Goal: Task Accomplishment & Management: Complete application form

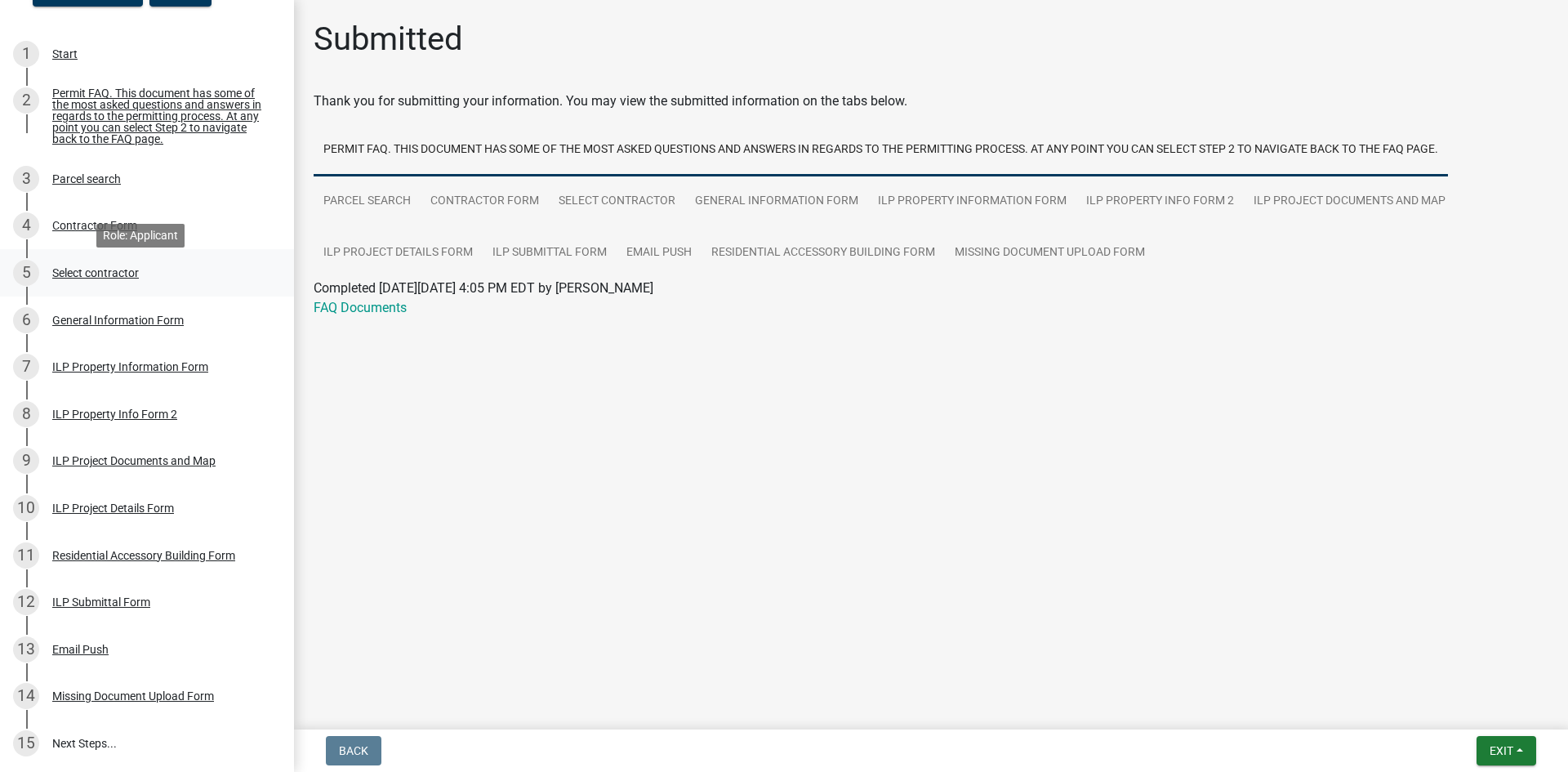
scroll to position [311, 0]
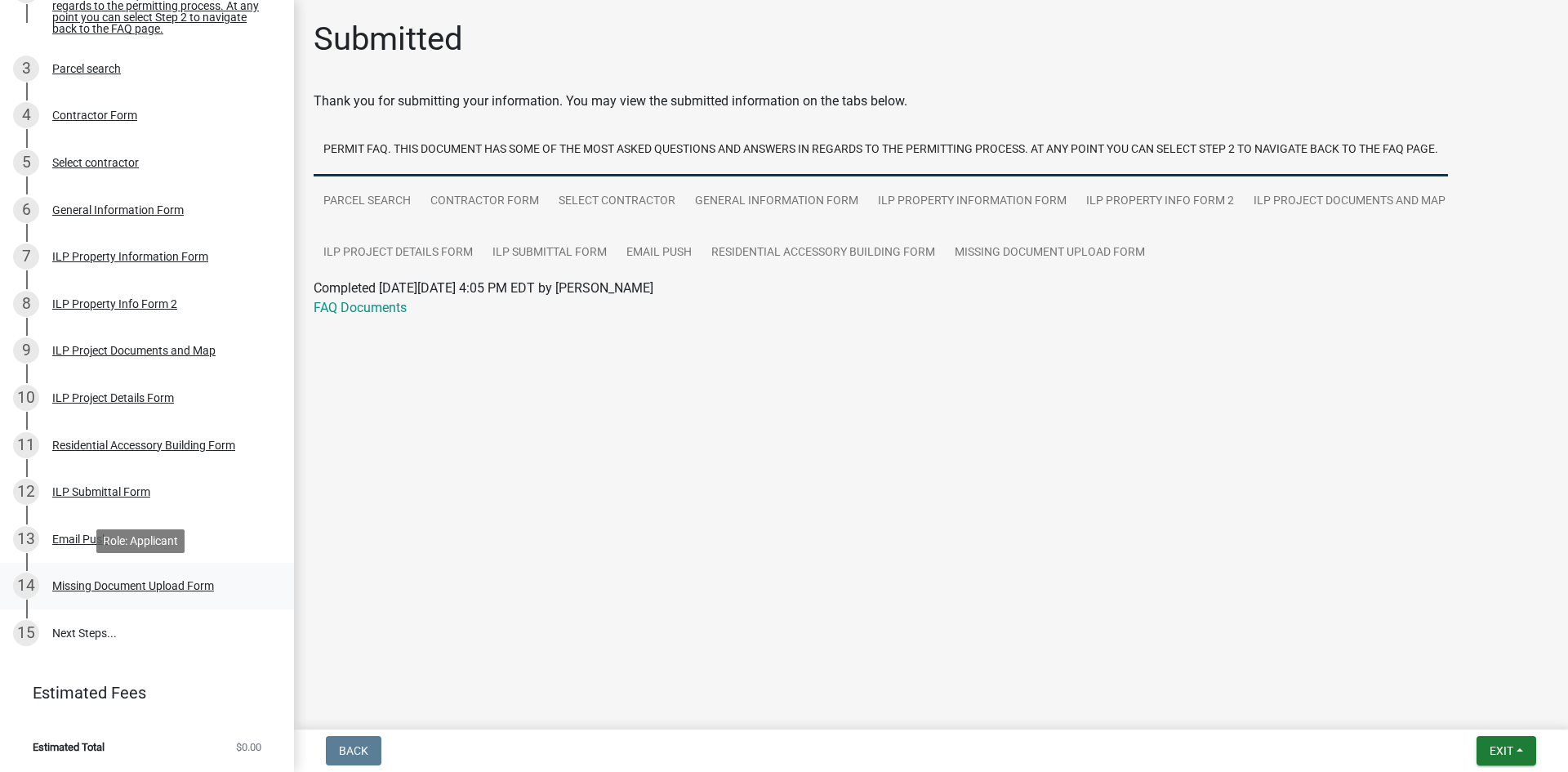
click at [110, 584] on div "Missing Document Upload Form" at bounding box center [133, 586] width 162 height 11
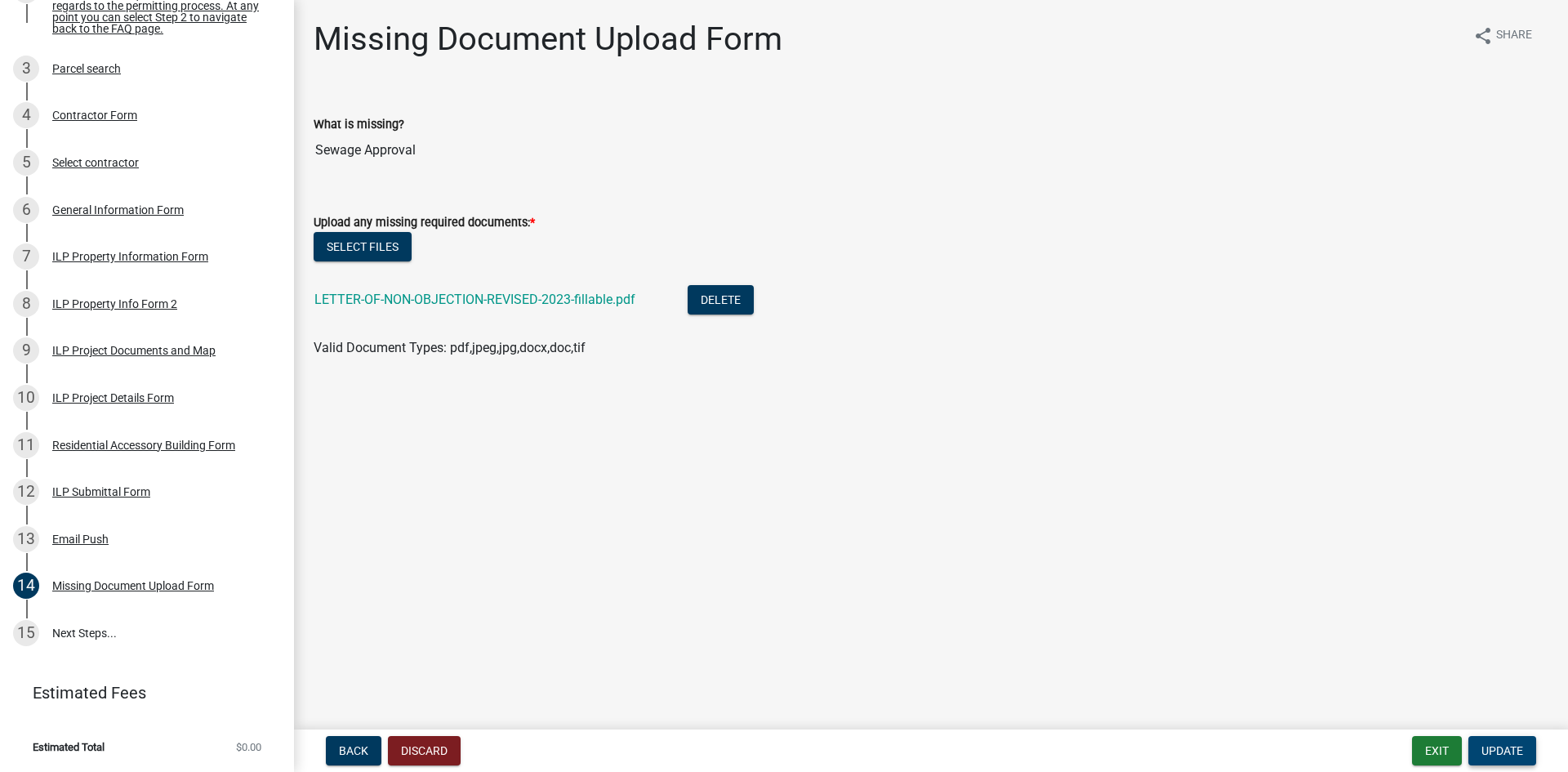
click at [1504, 756] on span "Update" at bounding box center [1502, 751] width 42 height 13
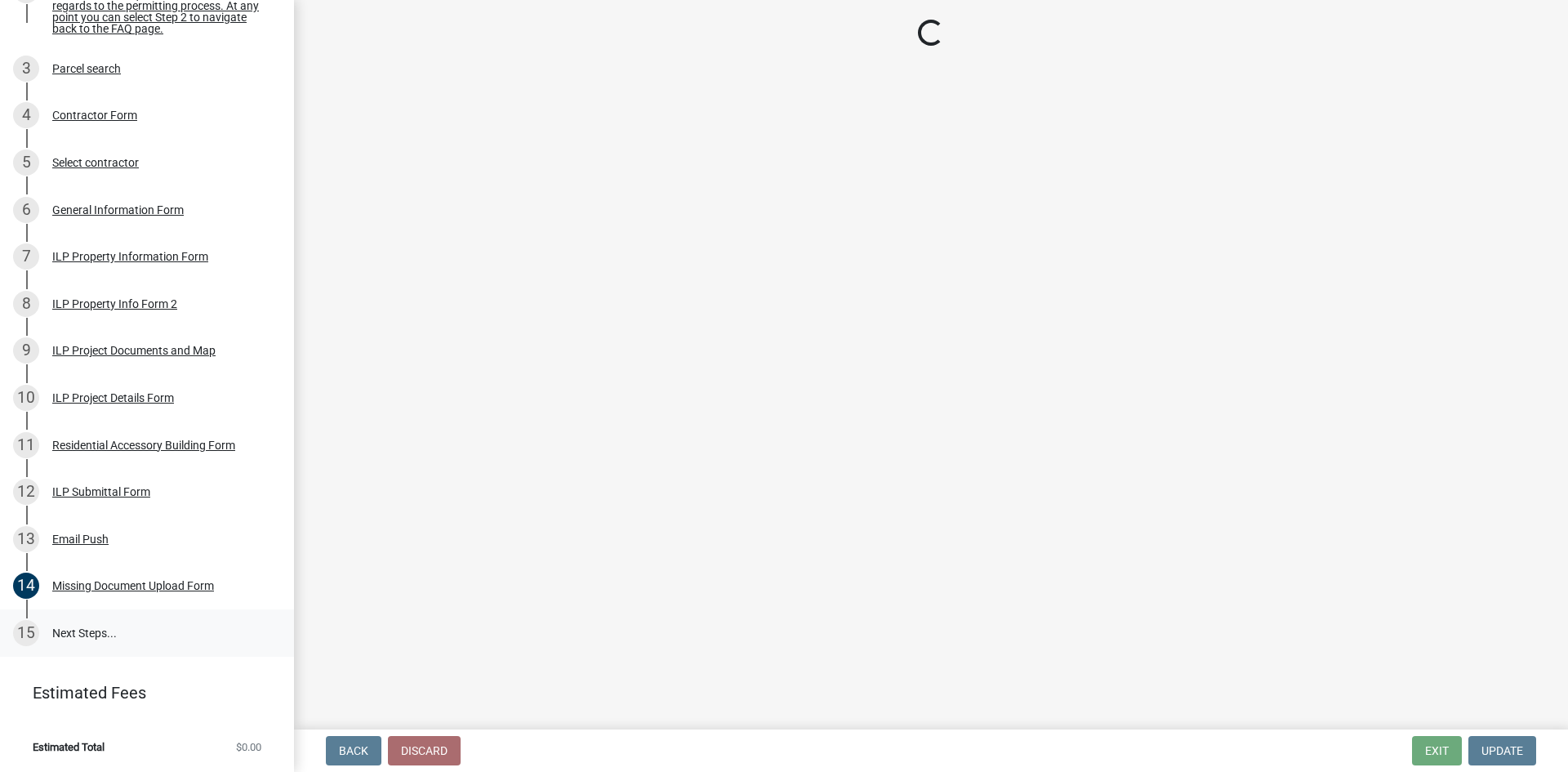
click at [98, 632] on link "15 Next Steps..." at bounding box center [147, 633] width 294 height 48
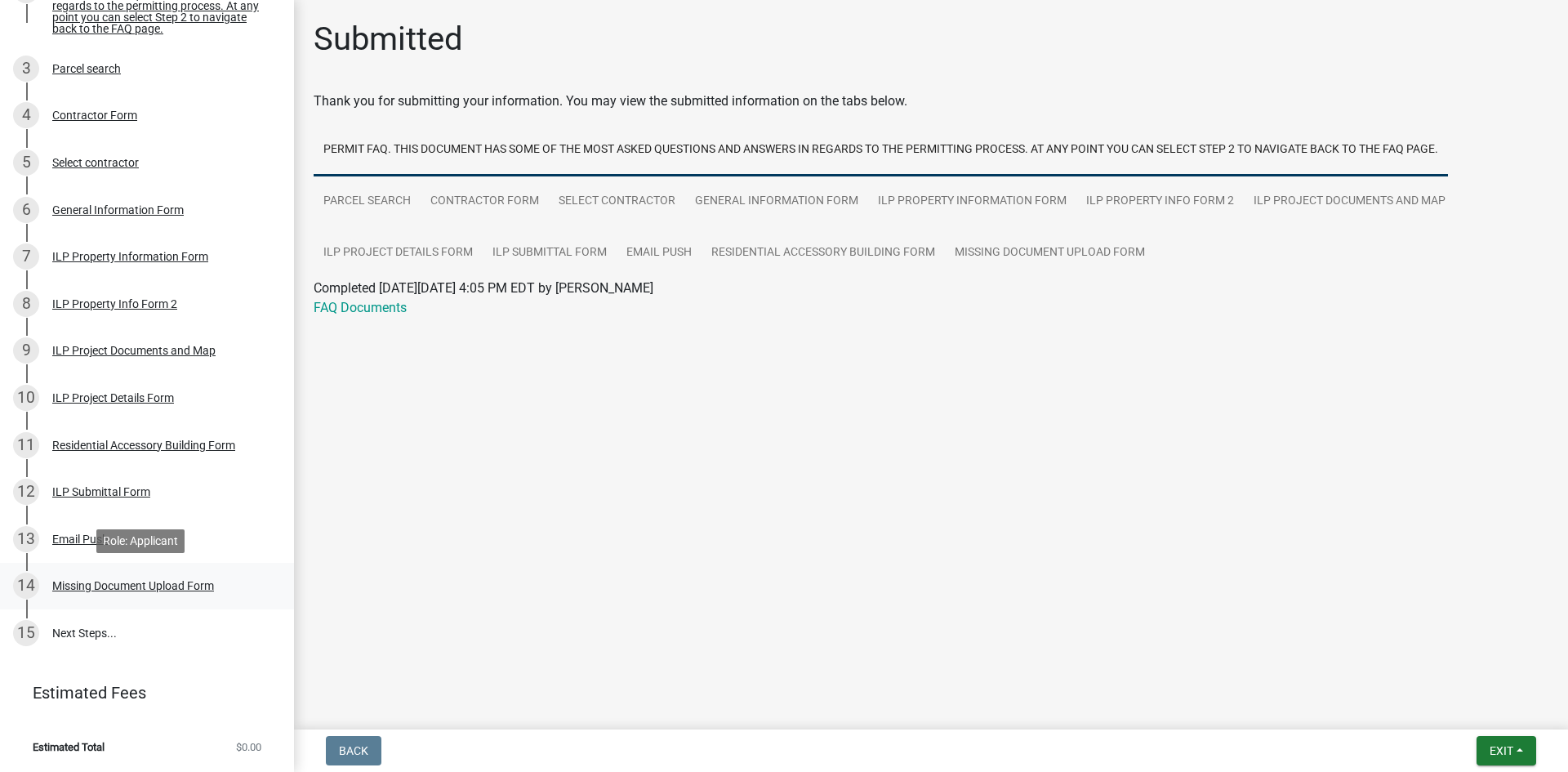
click at [136, 580] on div "Missing Document Upload Form" at bounding box center [133, 586] width 162 height 11
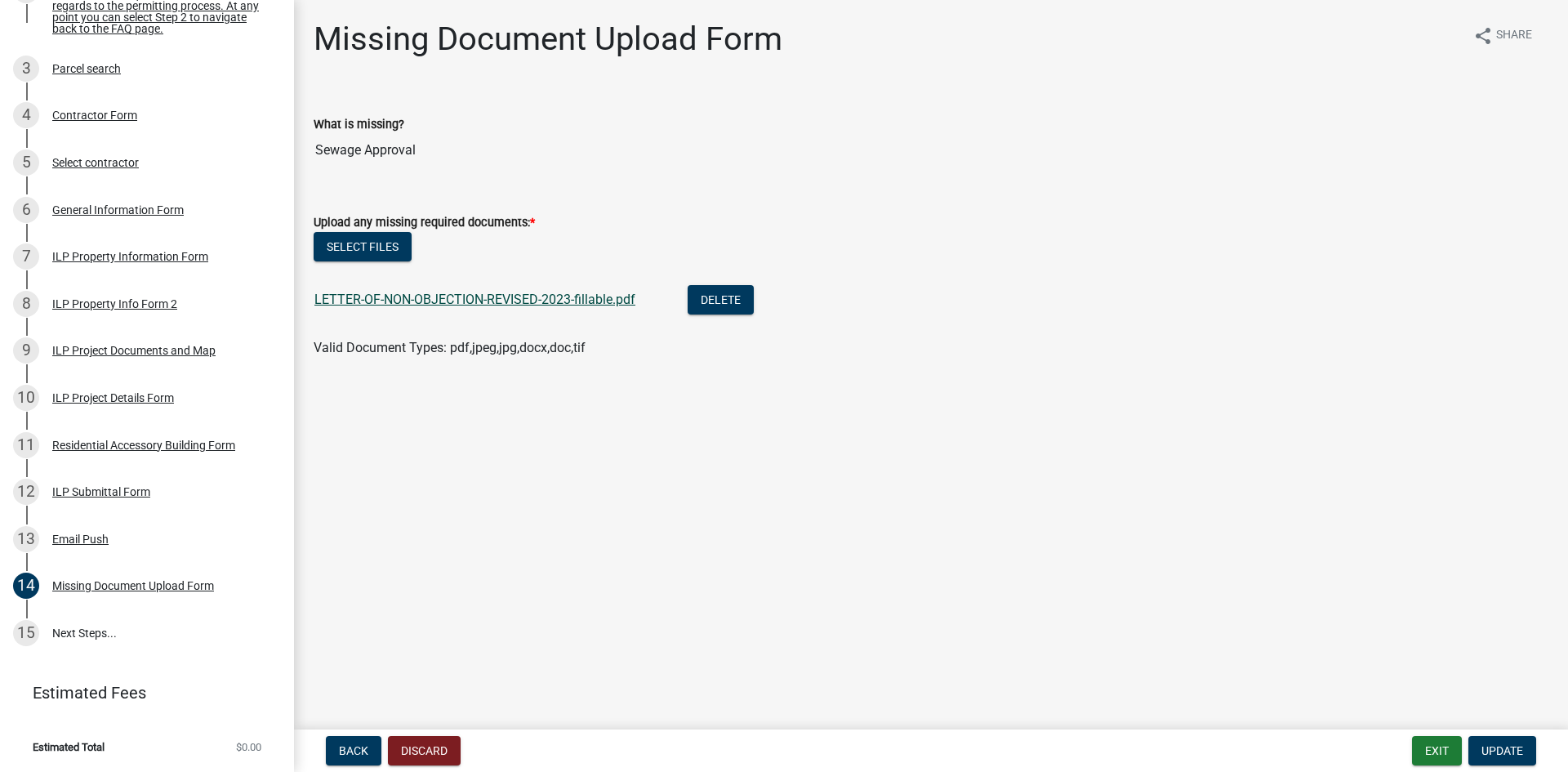
click at [499, 294] on link "LETTER-OF-NON-OBJECTION-REVISED-2023-fillable.pdf" at bounding box center [475, 299] width 321 height 16
click at [720, 301] on button "Delete" at bounding box center [720, 300] width 67 height 30
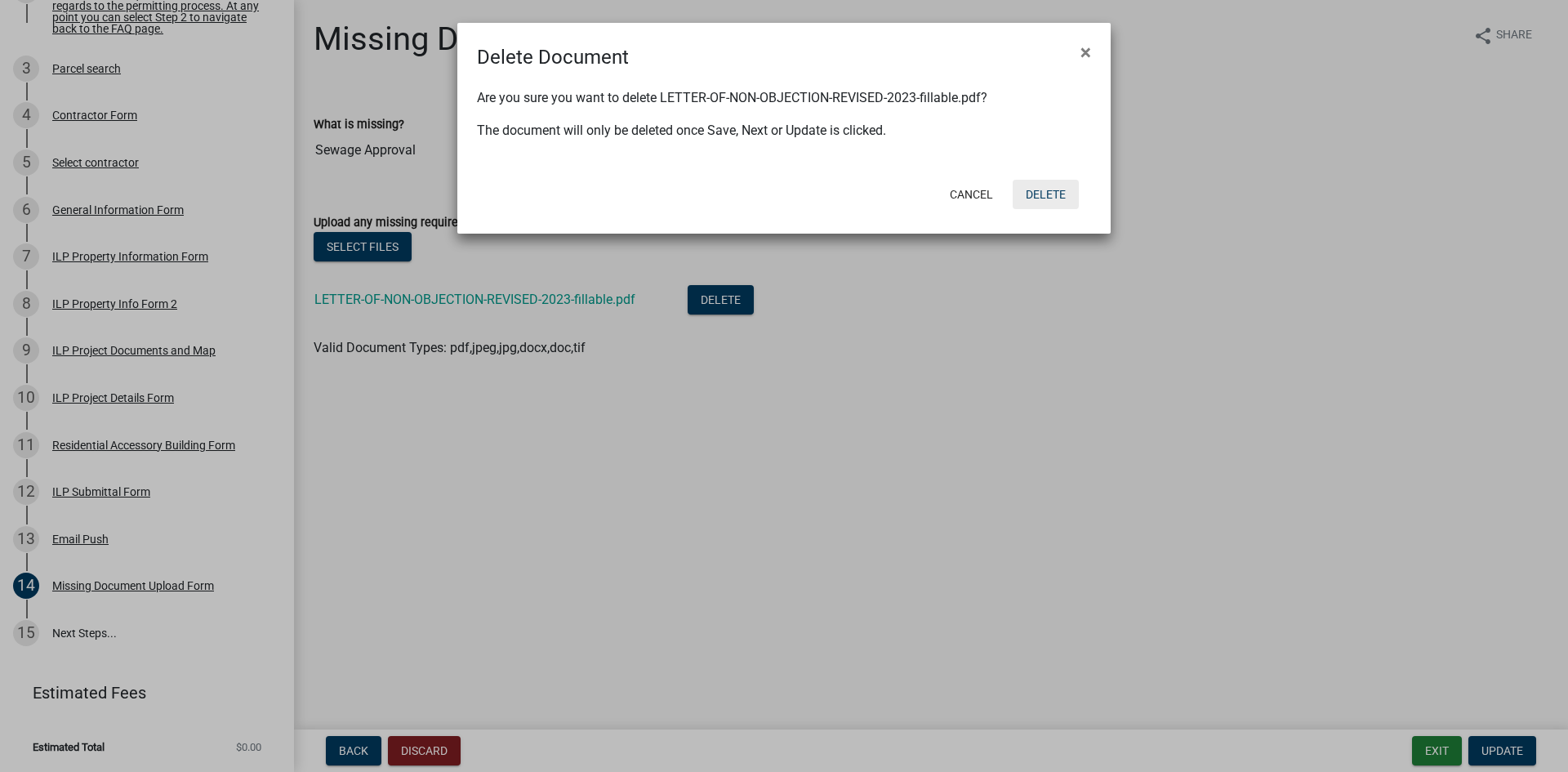
click at [1039, 200] on button "Delete" at bounding box center [1046, 195] width 67 height 30
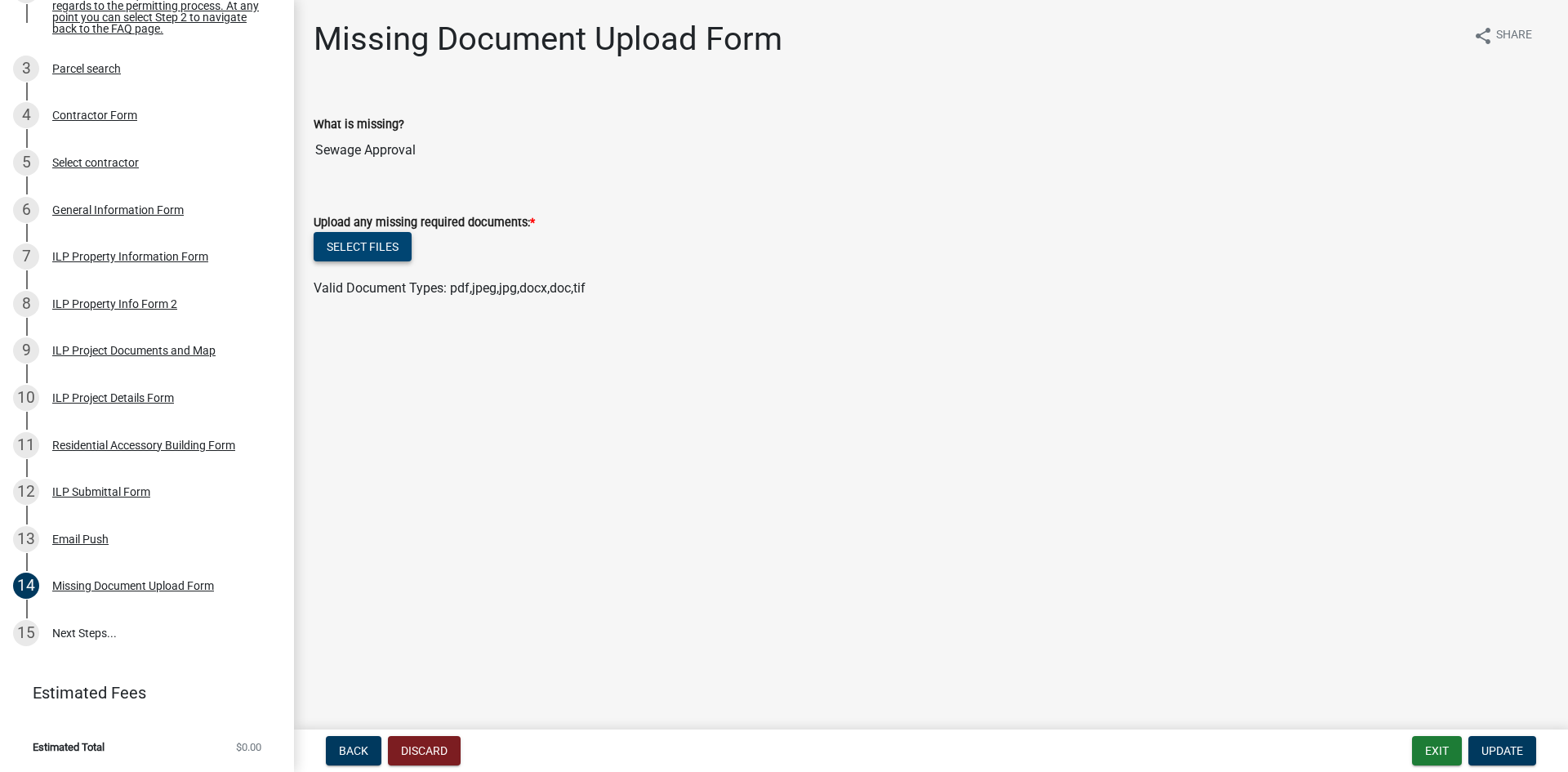
click at [384, 256] on button "Select files" at bounding box center [362, 246] width 98 height 30
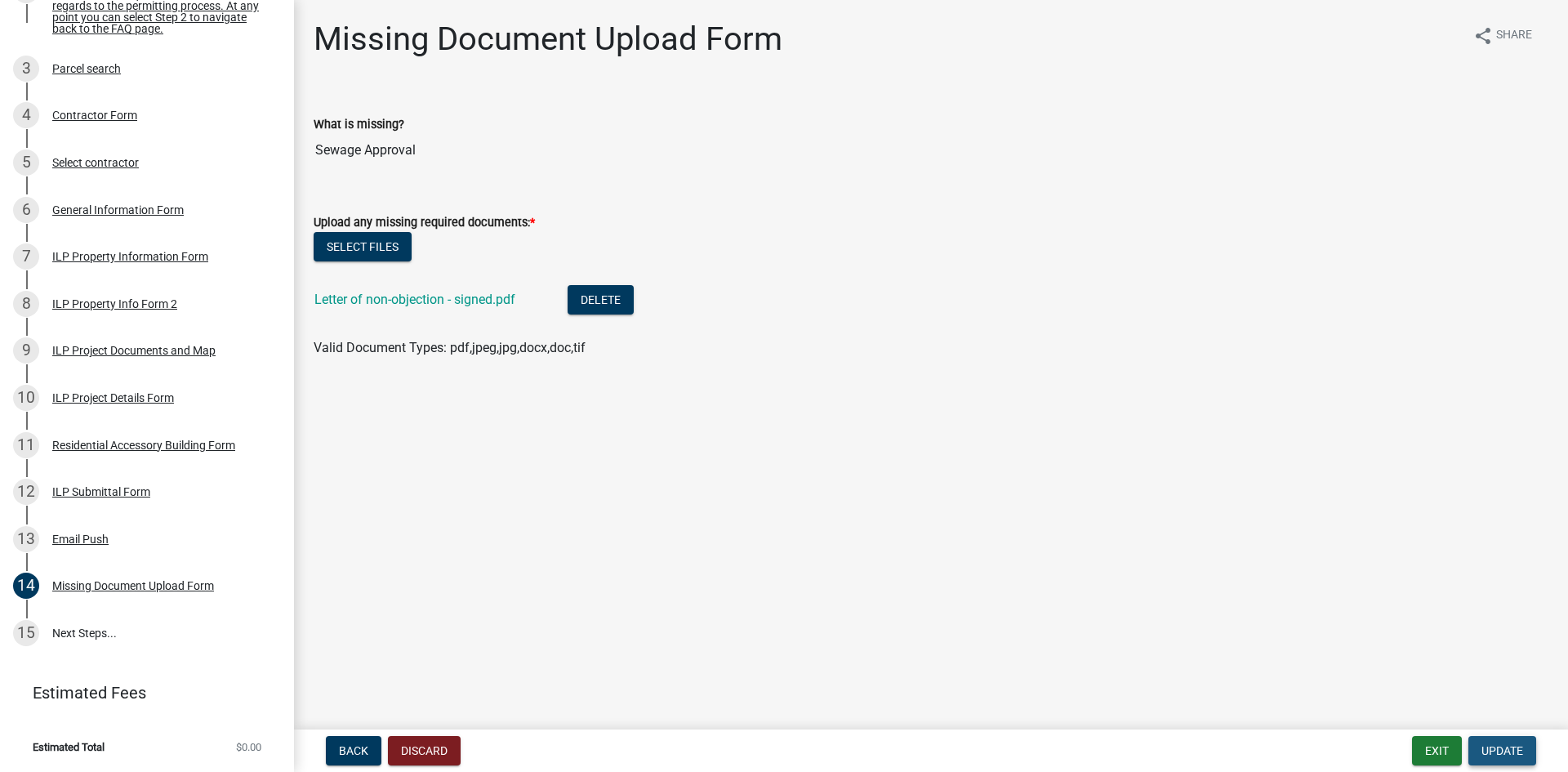
click at [1523, 753] on span "Update" at bounding box center [1502, 751] width 42 height 13
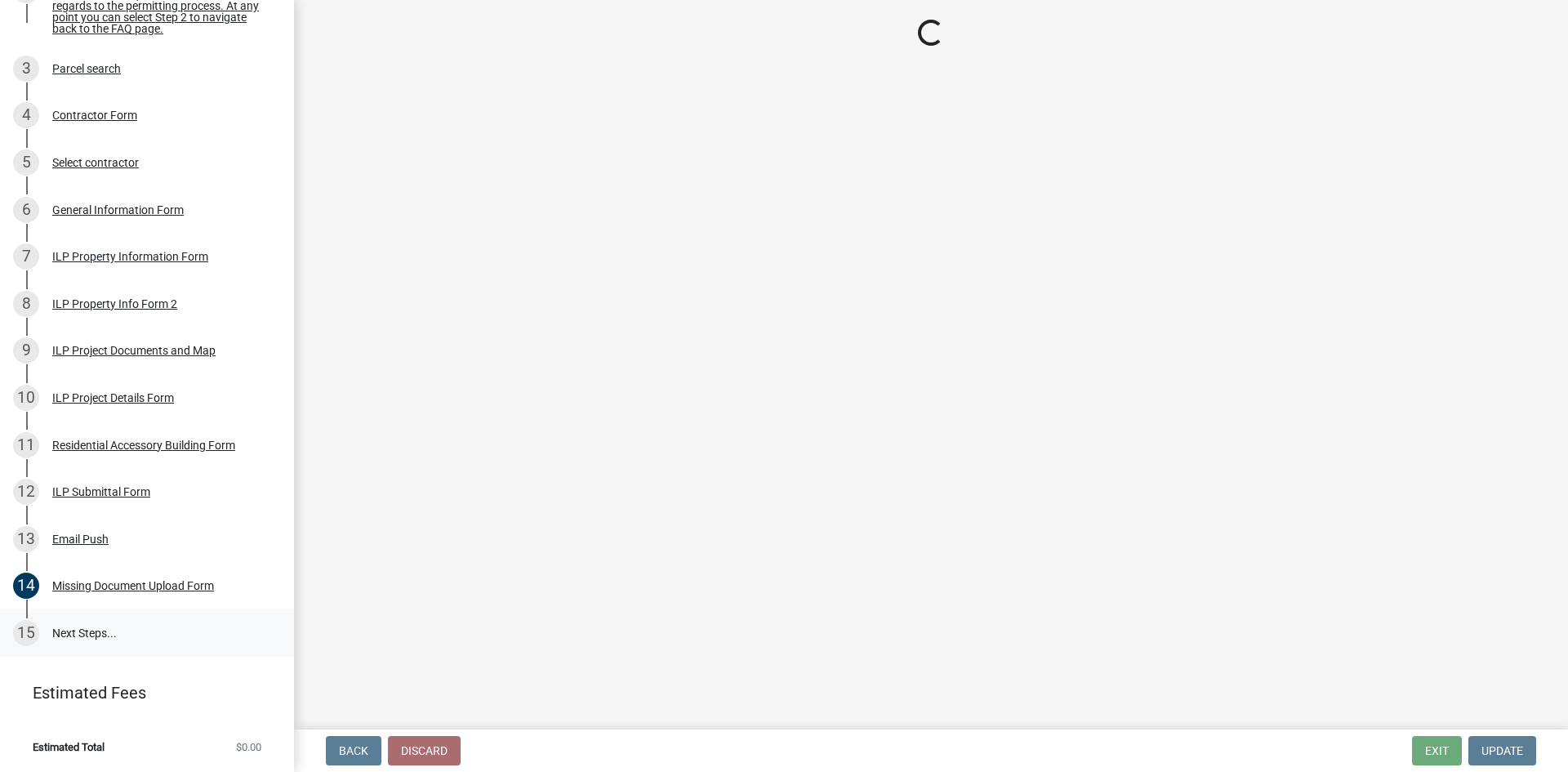
click at [103, 632] on link "15 Next Steps..." at bounding box center [147, 633] width 294 height 48
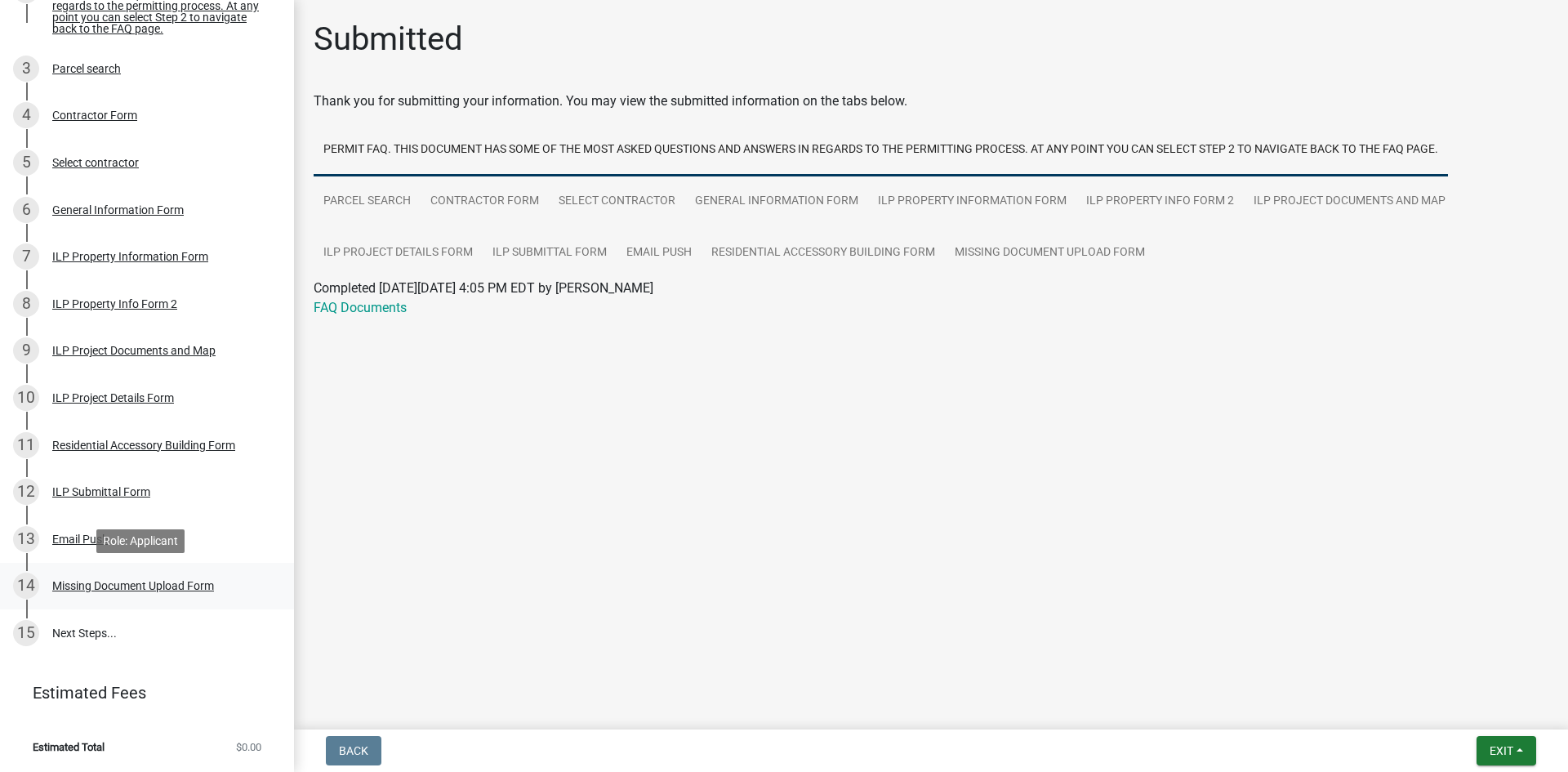
click at [126, 591] on div "Missing Document Upload Form" at bounding box center [133, 586] width 162 height 11
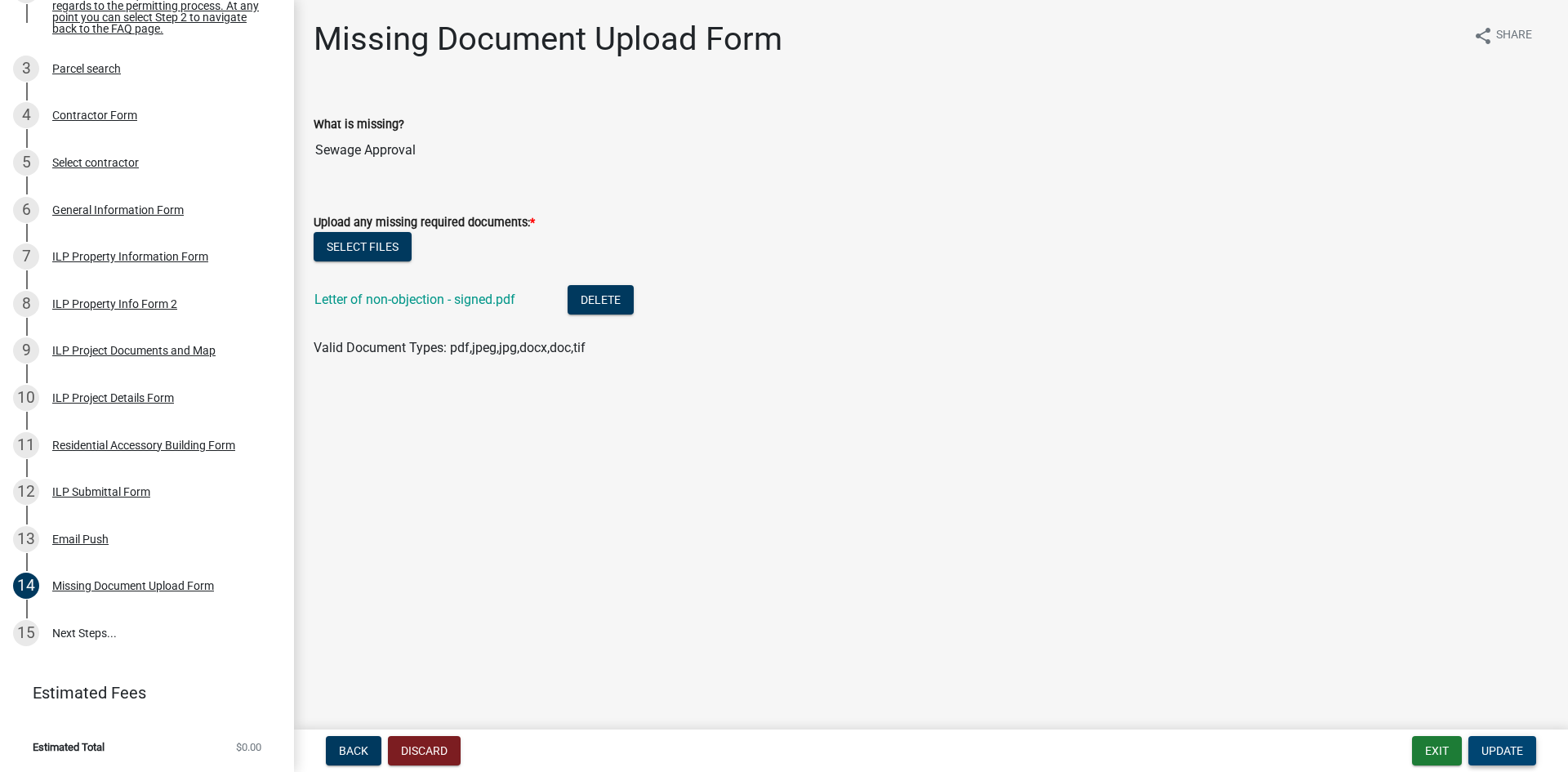
click at [1501, 751] on span "Update" at bounding box center [1502, 751] width 42 height 13
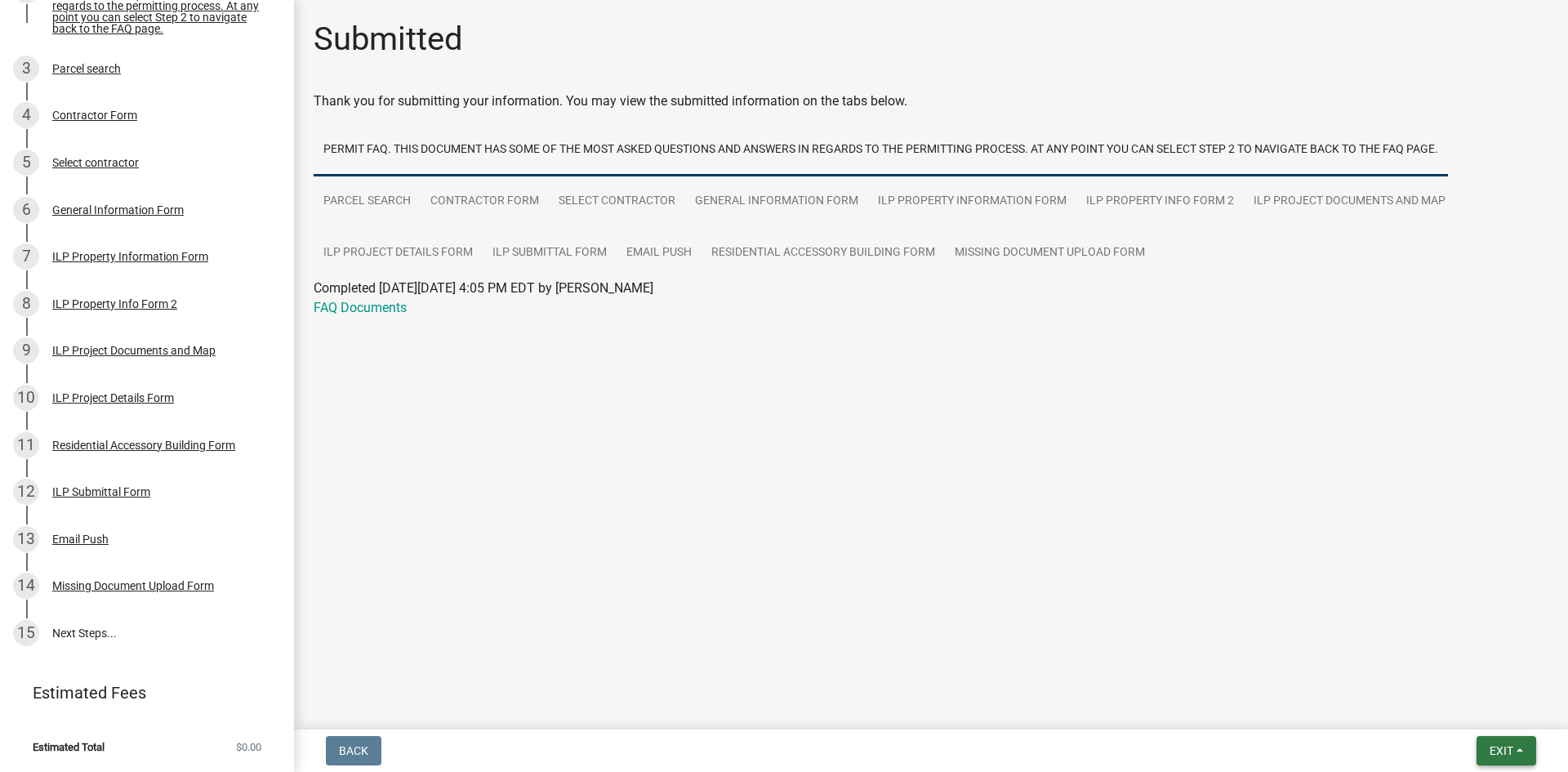
click at [1501, 751] on span "Exit" at bounding box center [1501, 751] width 24 height 13
click at [1465, 705] on button "Save & Exit" at bounding box center [1471, 708] width 131 height 39
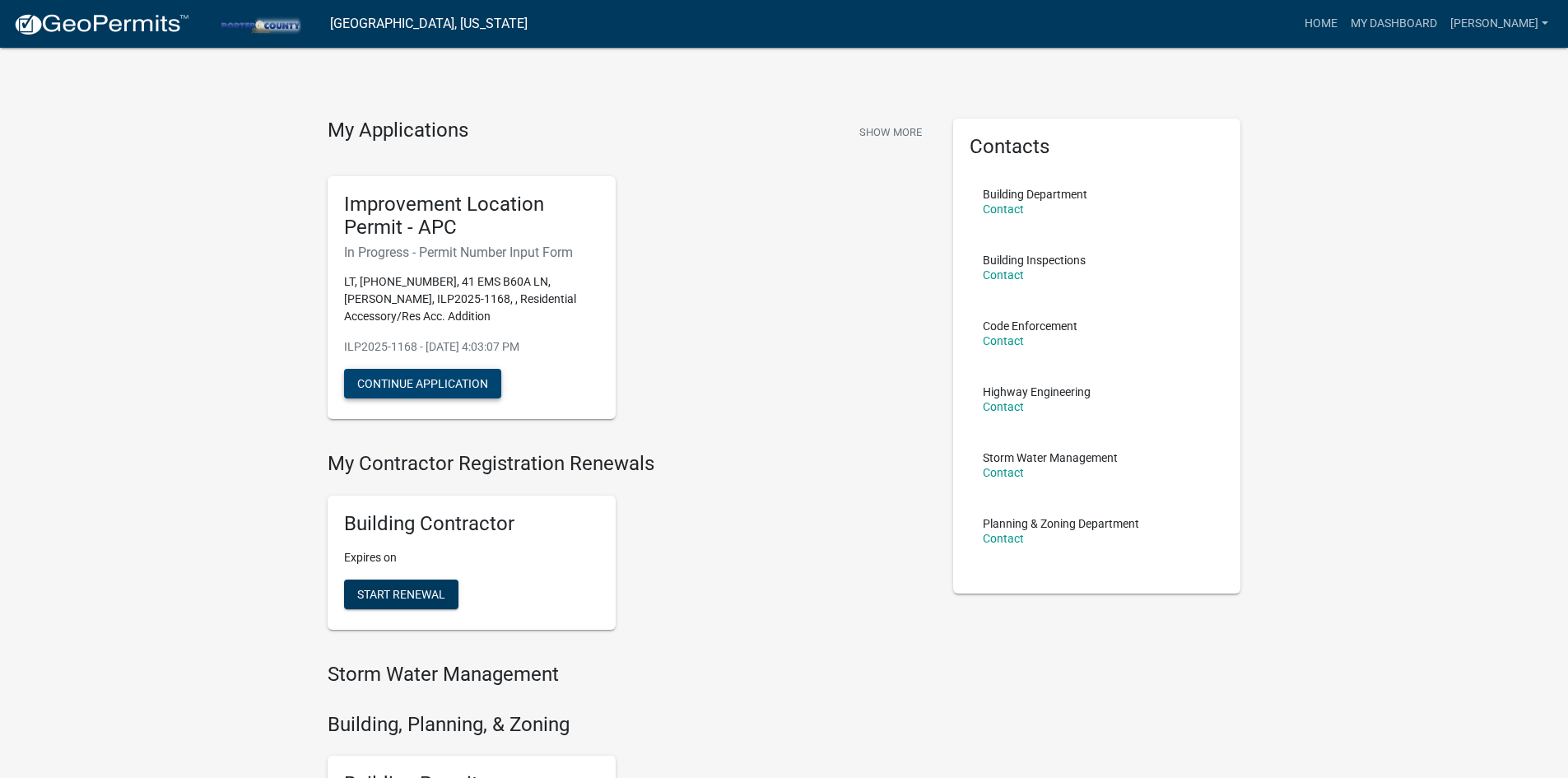
click at [451, 383] on button "Continue Application" at bounding box center [423, 384] width 157 height 30
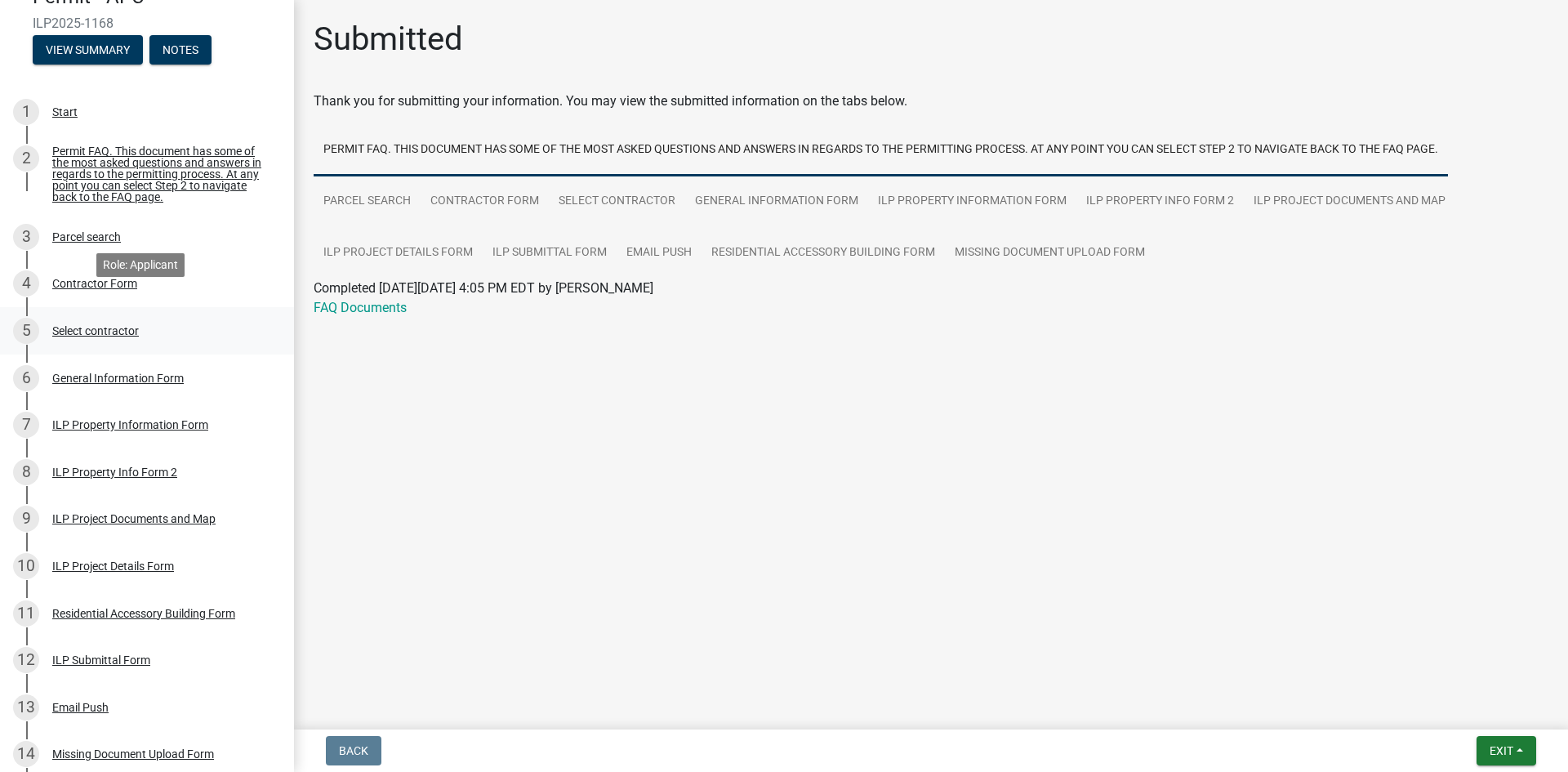
scroll to position [163, 0]
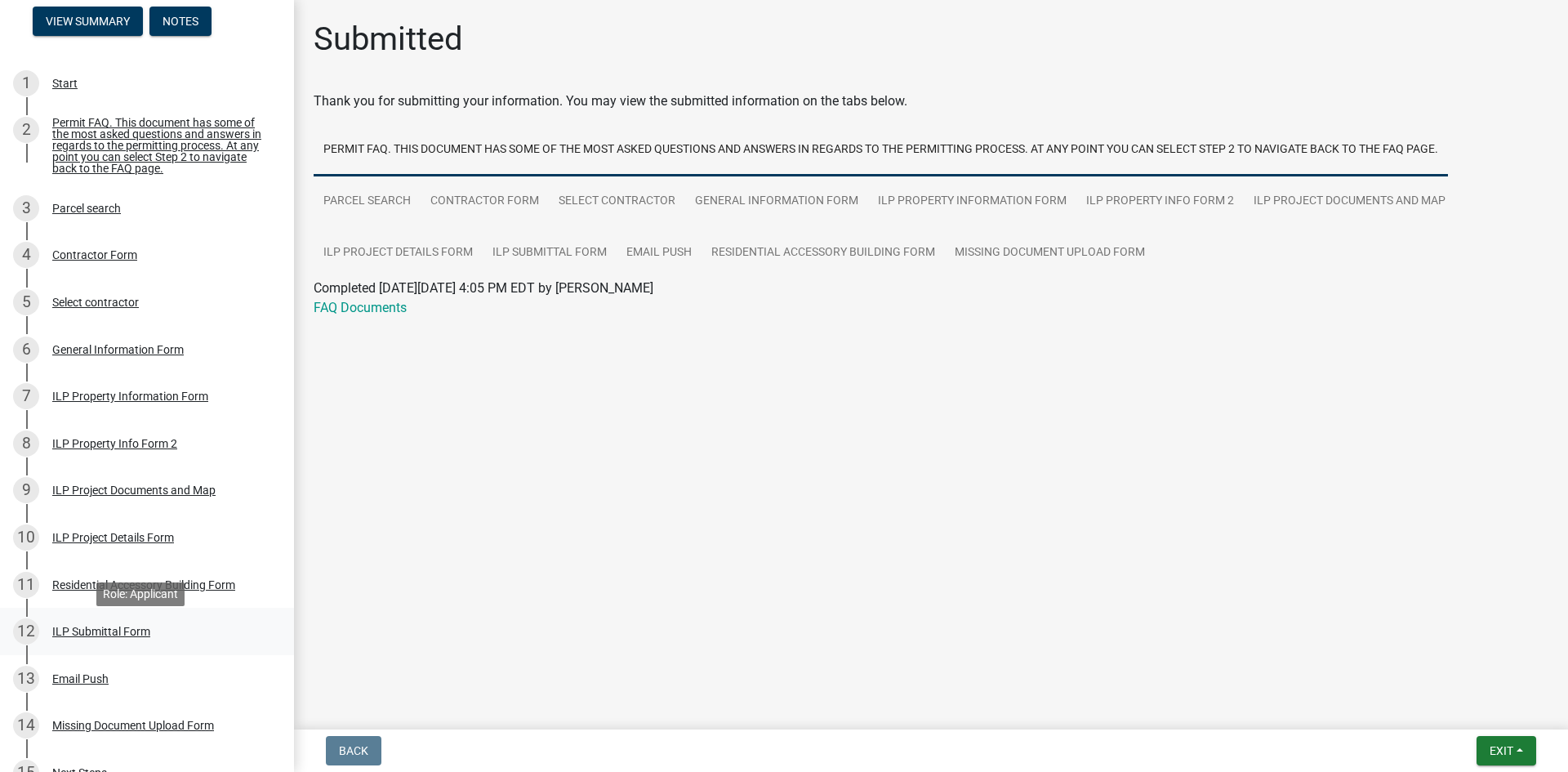
click at [103, 637] on div "ILP Submittal Form" at bounding box center [101, 632] width 98 height 11
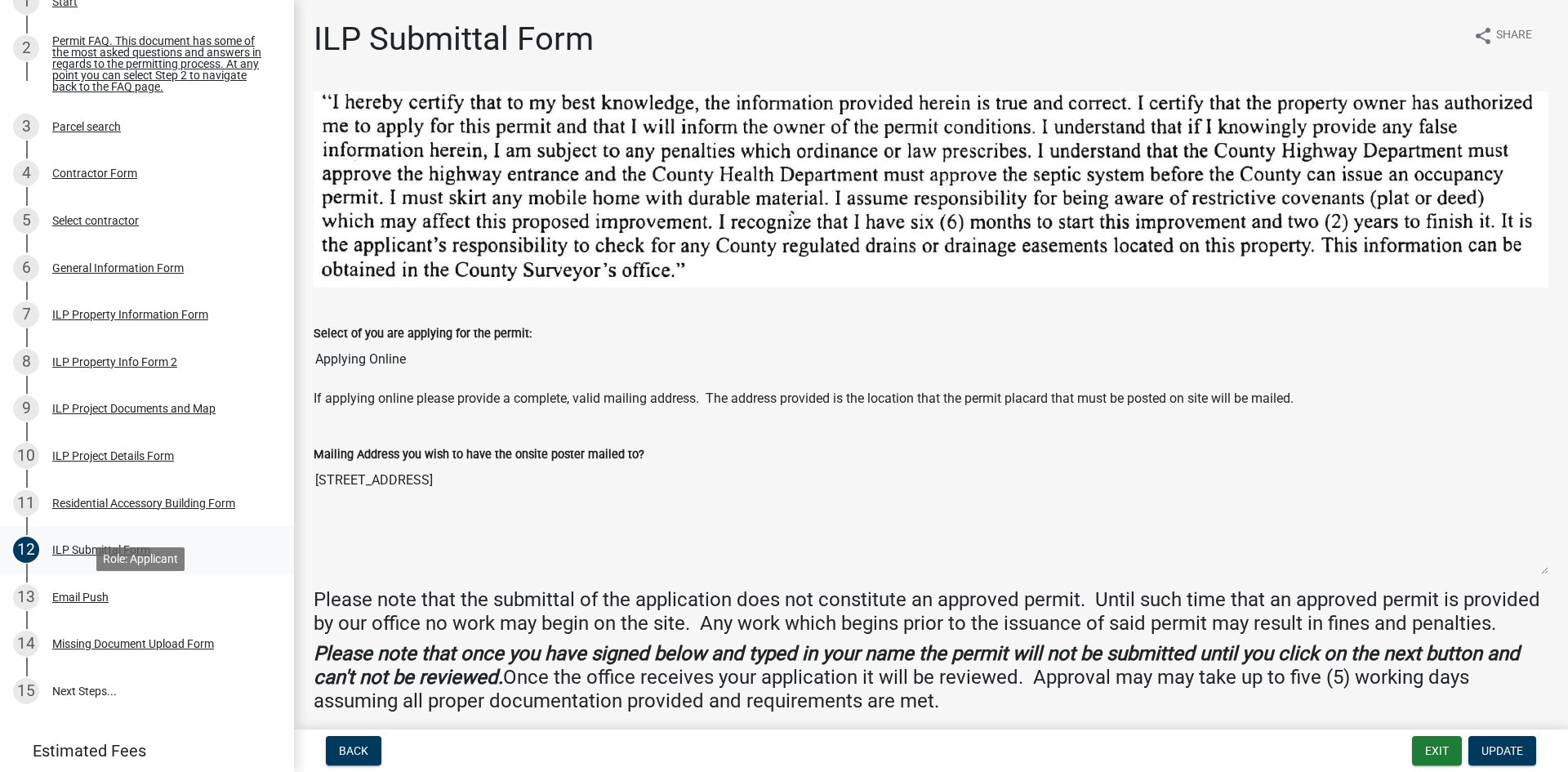
scroll to position [311, 0]
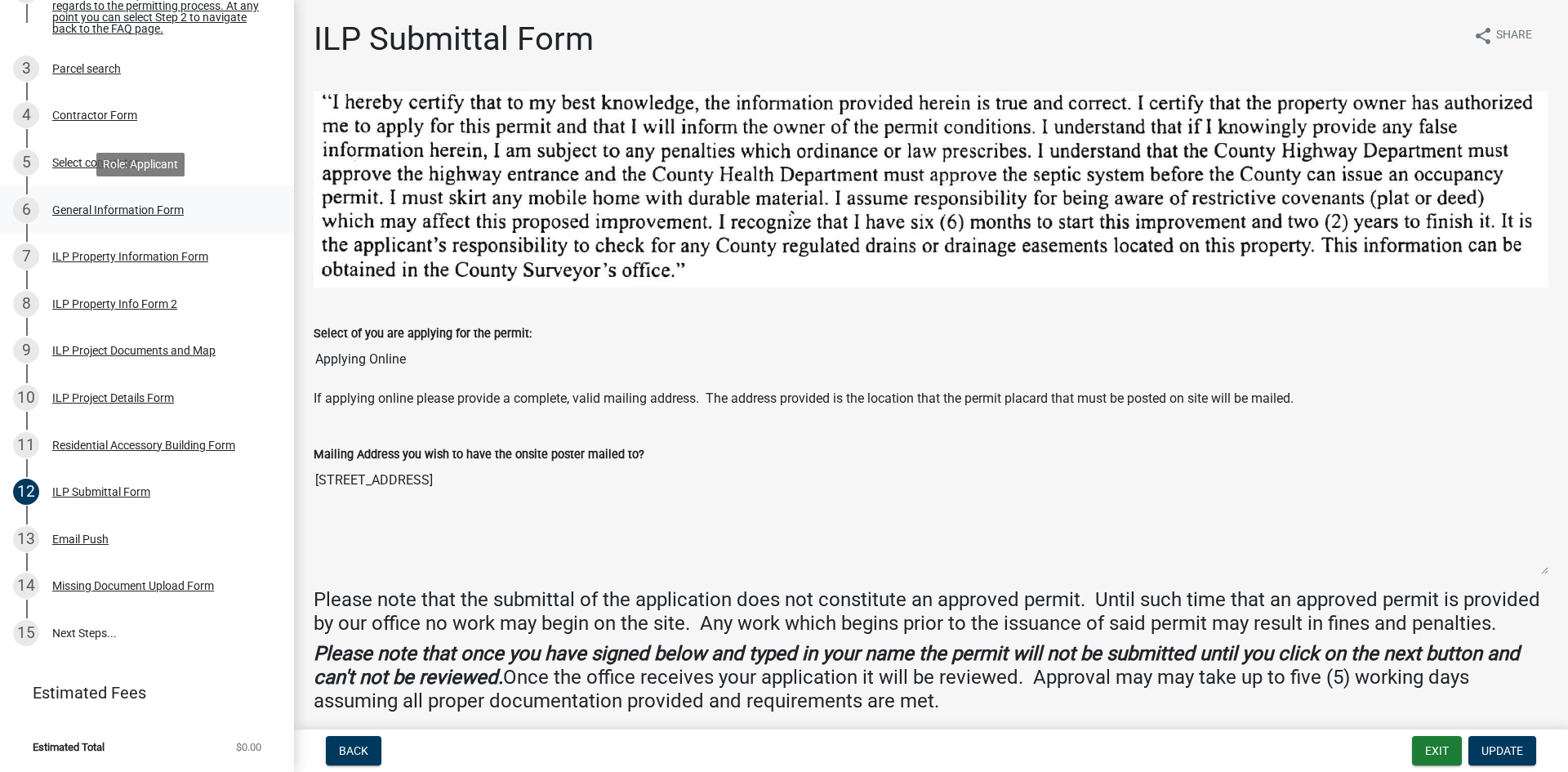
click at [93, 218] on div "6 General Information Form" at bounding box center [140, 210] width 255 height 26
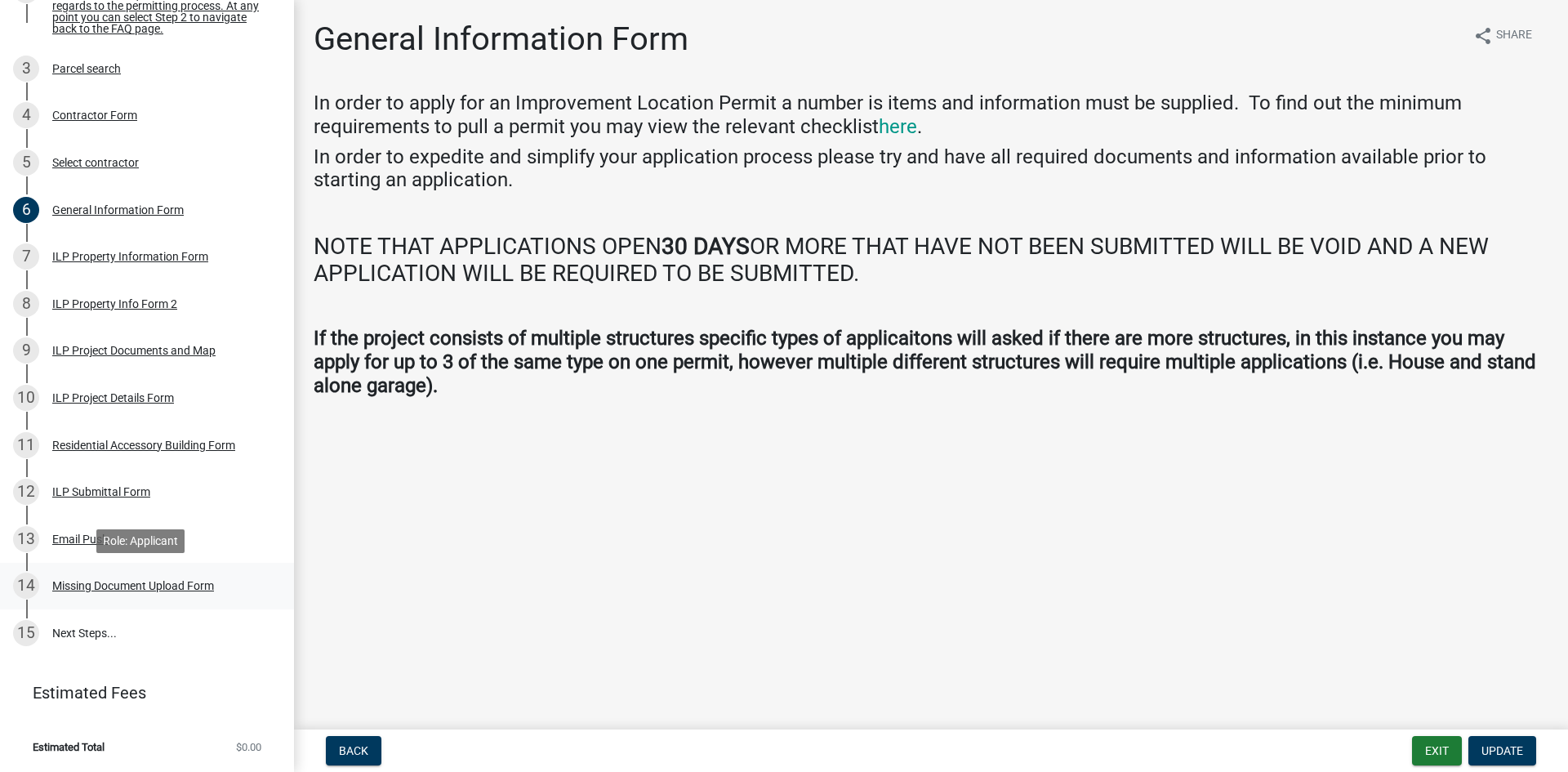
click at [103, 592] on div "14 Missing Document Upload Form" at bounding box center [140, 586] width 255 height 26
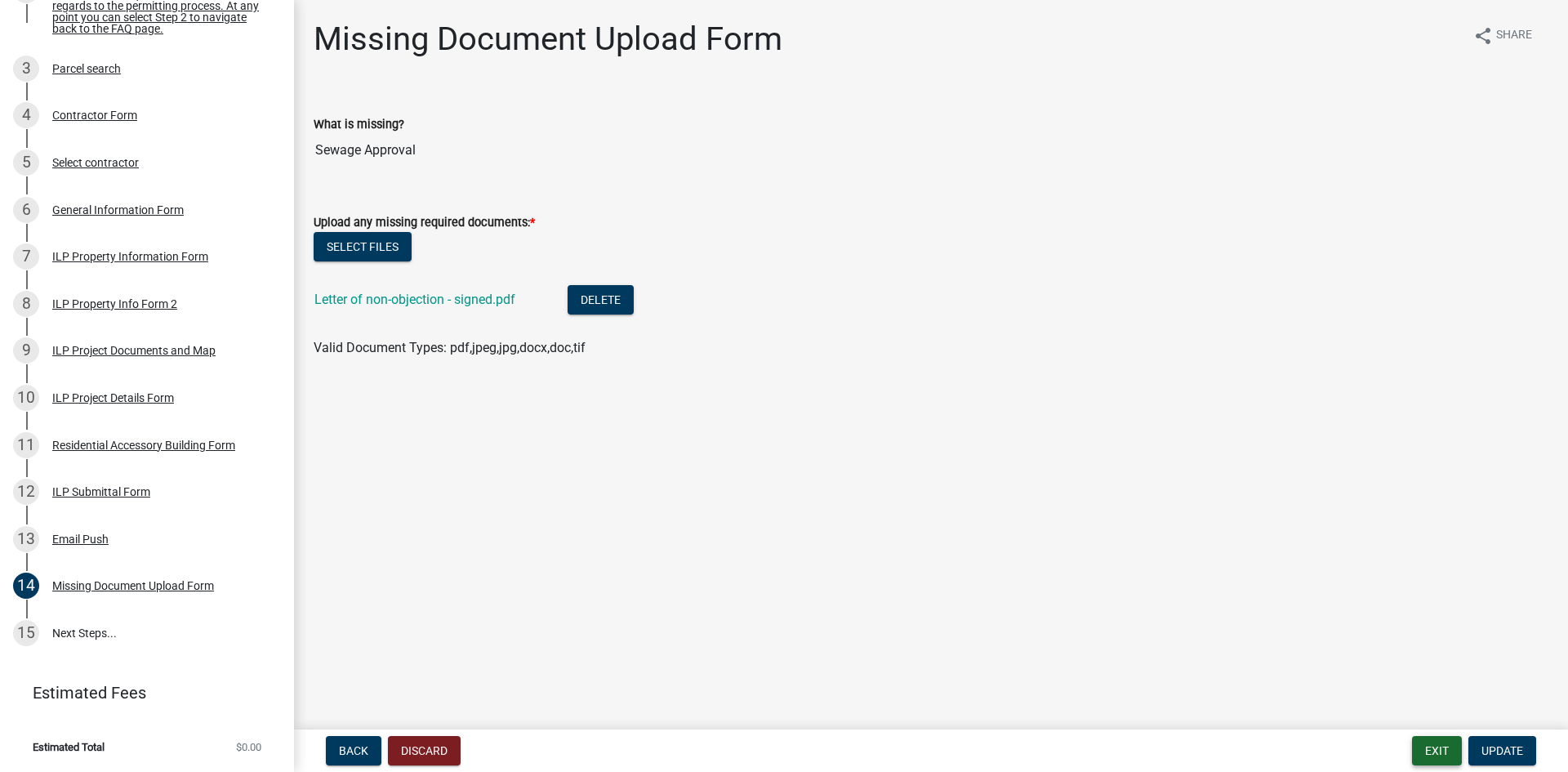
click at [1429, 751] on button "Exit" at bounding box center [1437, 751] width 50 height 30
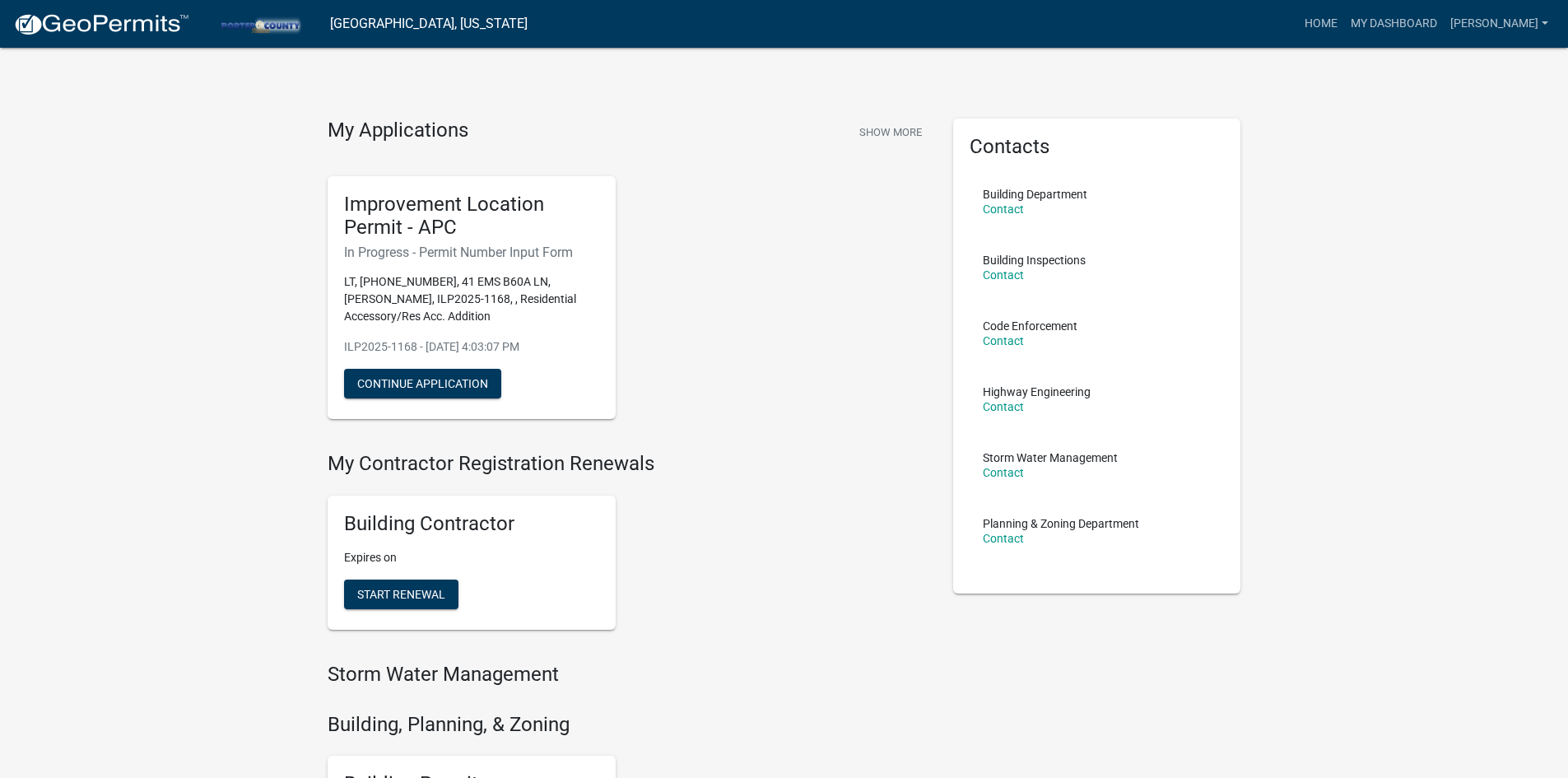
click at [1460, 221] on div "My Applications Show More Improvement Location Permit - APC In Progress - Permi…" at bounding box center [784, 701] width 1568 height 1403
